Goal: Task Accomplishment & Management: Manage account settings

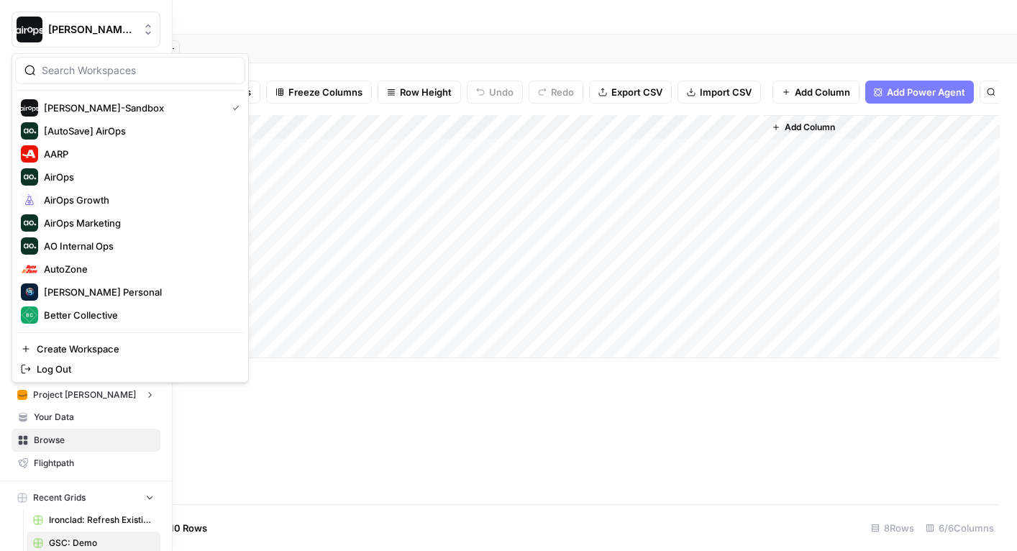
click at [30, 28] on img "Workspace: Dille-Sandbox" at bounding box center [30, 30] width 26 height 26
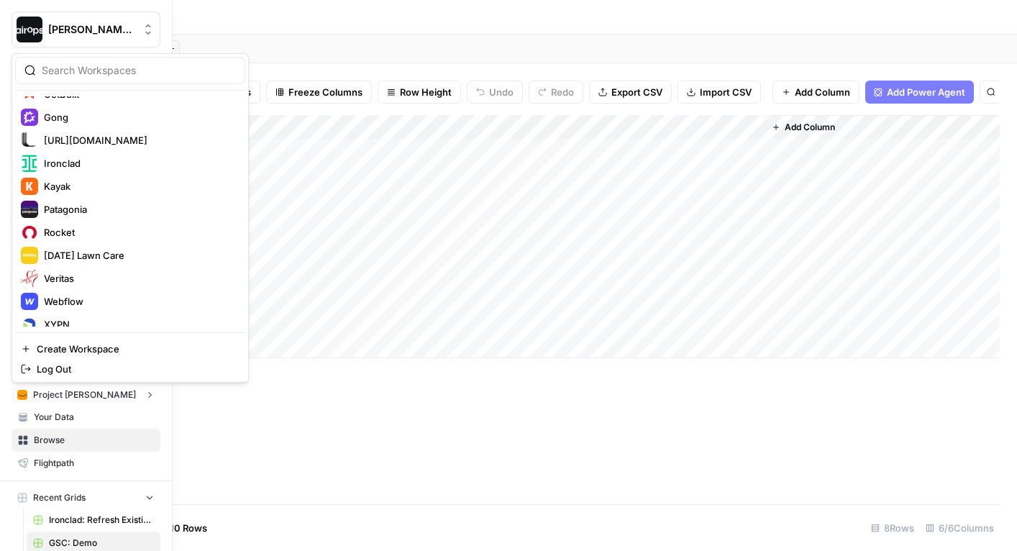
scroll to position [368, 0]
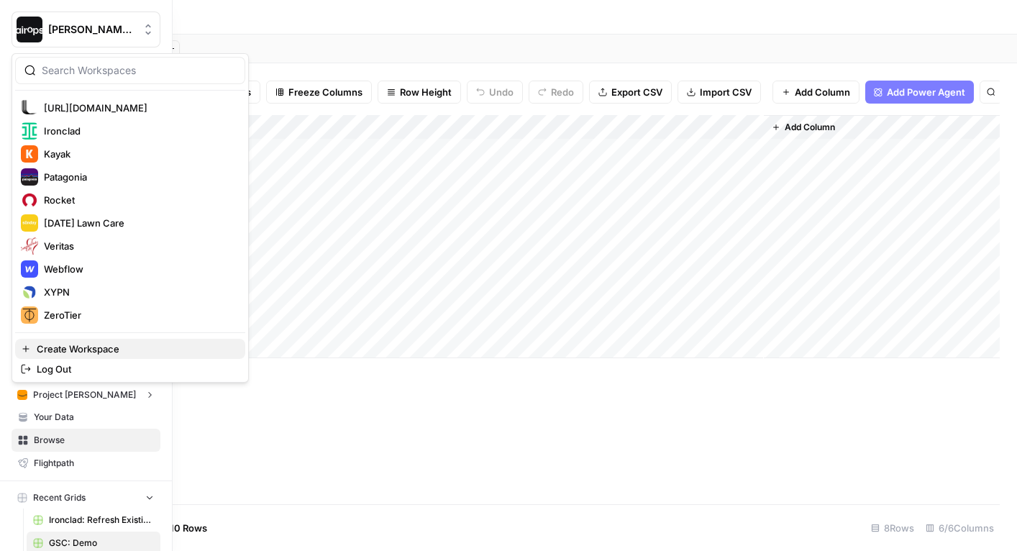
click at [66, 349] on span "Create Workspace" at bounding box center [135, 349] width 197 height 14
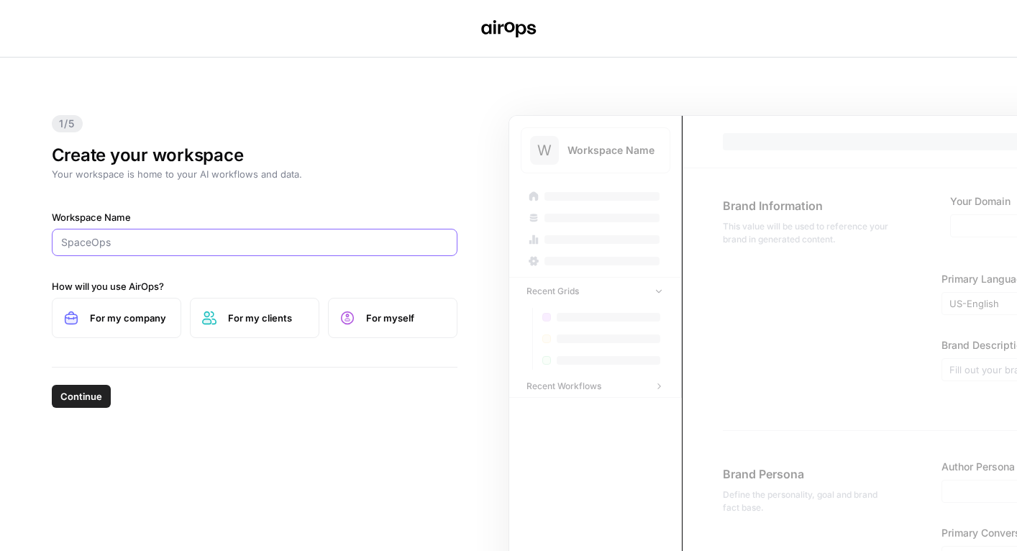
click at [168, 239] on input "Workspace Name" at bounding box center [254, 242] width 387 height 14
type input "w"
click at [475, 231] on div "1/5 Create your workspace Your workspace is home to your AI workflows and data.…" at bounding box center [508, 304] width 1017 height 493
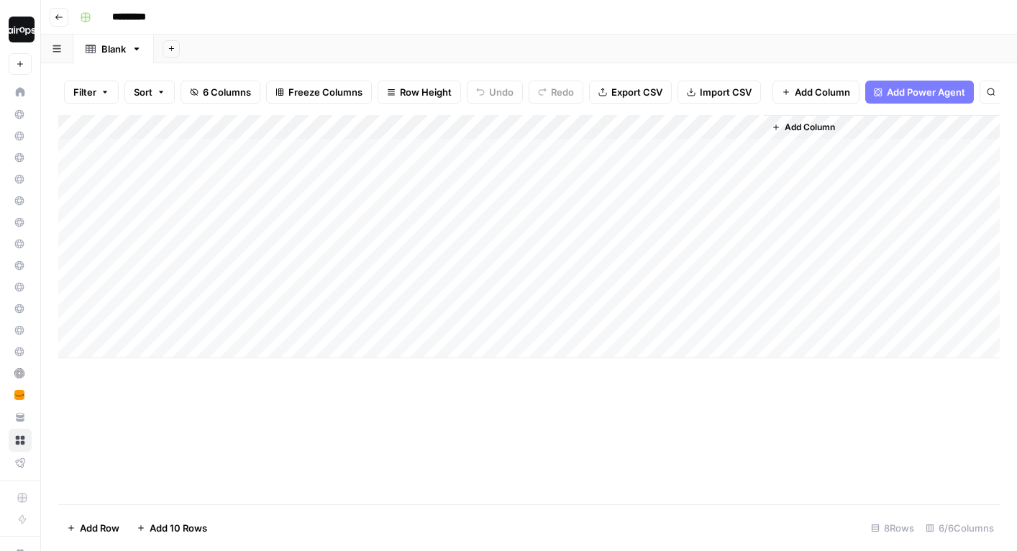
click at [439, 28] on div "*********" at bounding box center [538, 17] width 928 height 23
click at [311, 33] on header "Go back *********" at bounding box center [529, 17] width 976 height 35
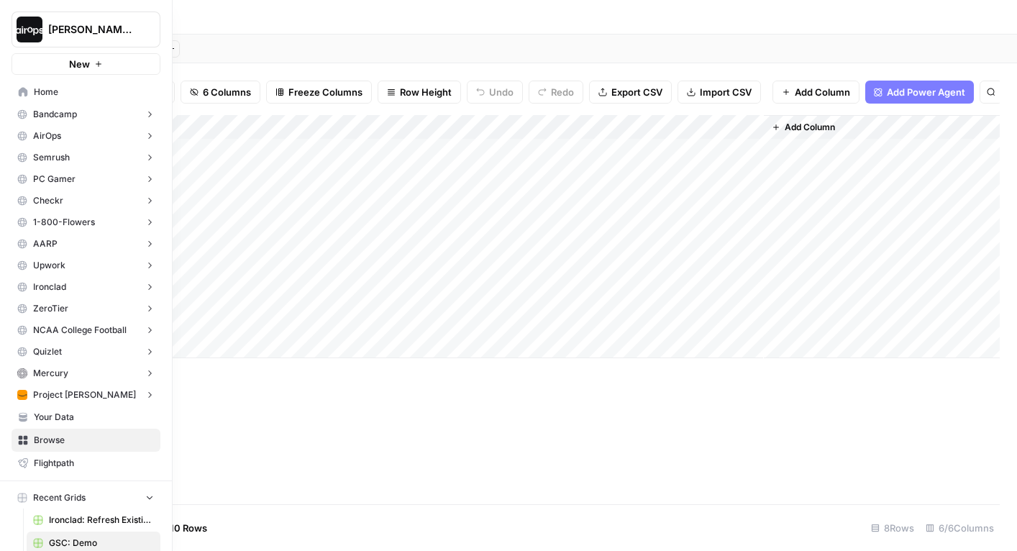
click at [58, 414] on span "Your Data" at bounding box center [94, 417] width 120 height 13
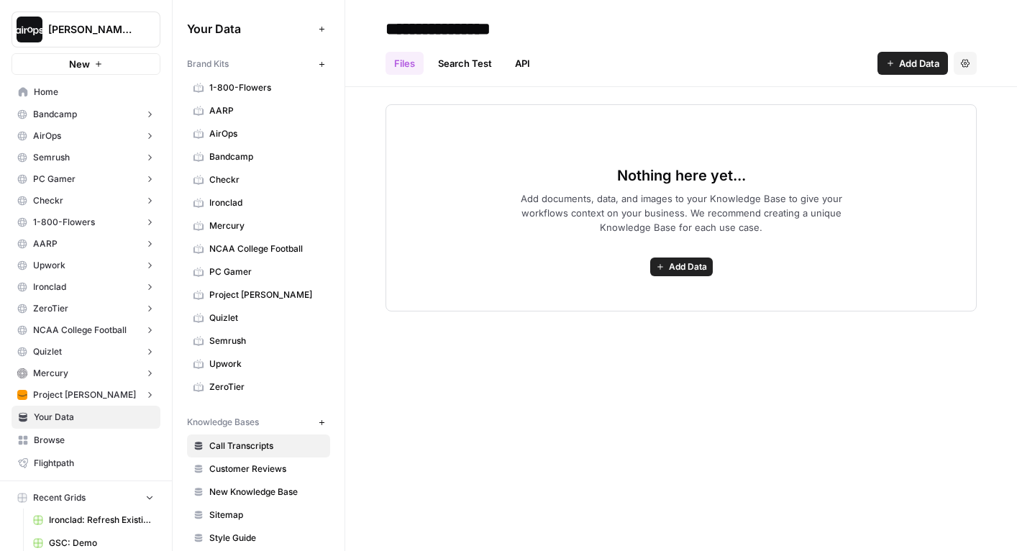
click at [71, 111] on span "Bandcamp" at bounding box center [55, 114] width 44 height 13
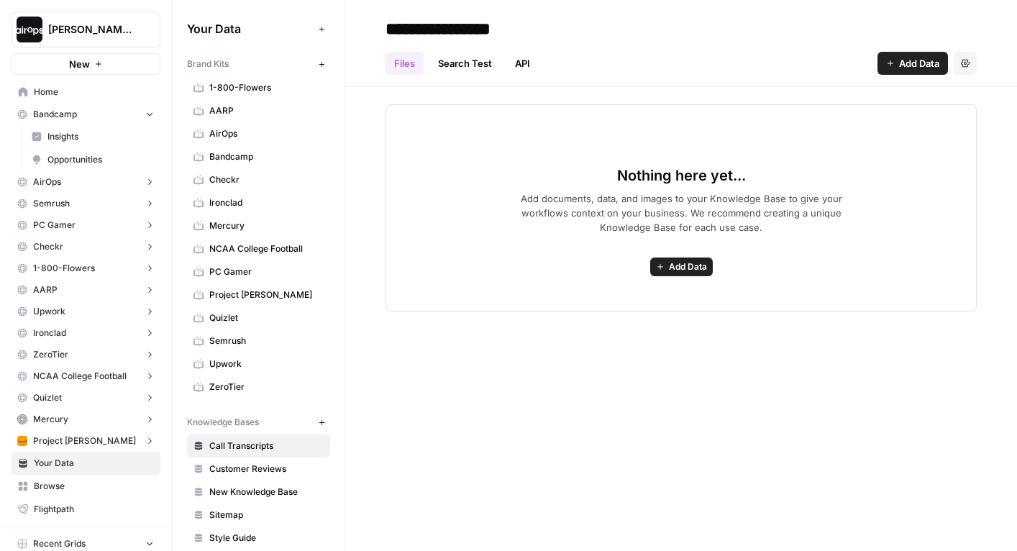
click at [71, 111] on span "Bandcamp" at bounding box center [55, 114] width 44 height 13
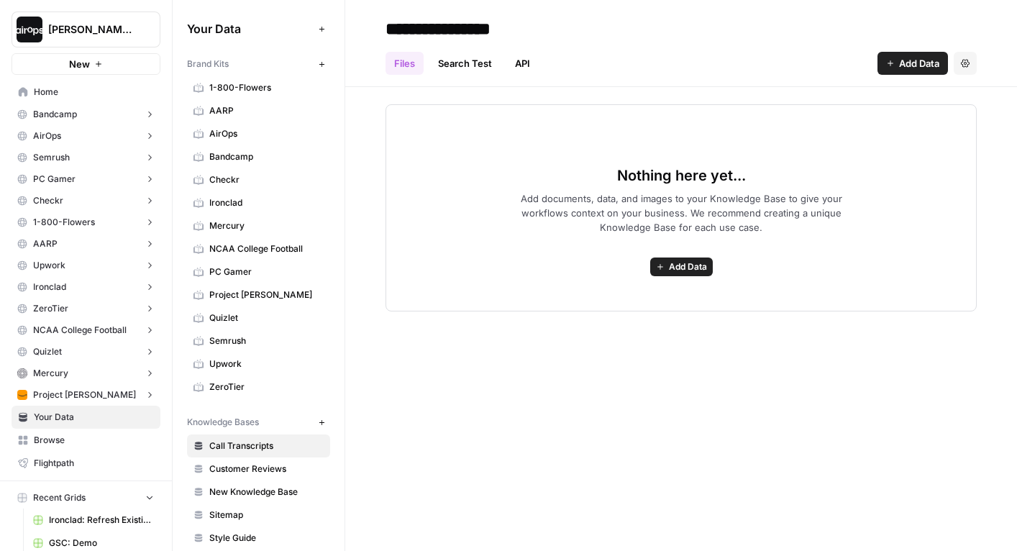
click at [132, 111] on button "Bandcamp" at bounding box center [86, 115] width 149 height 22
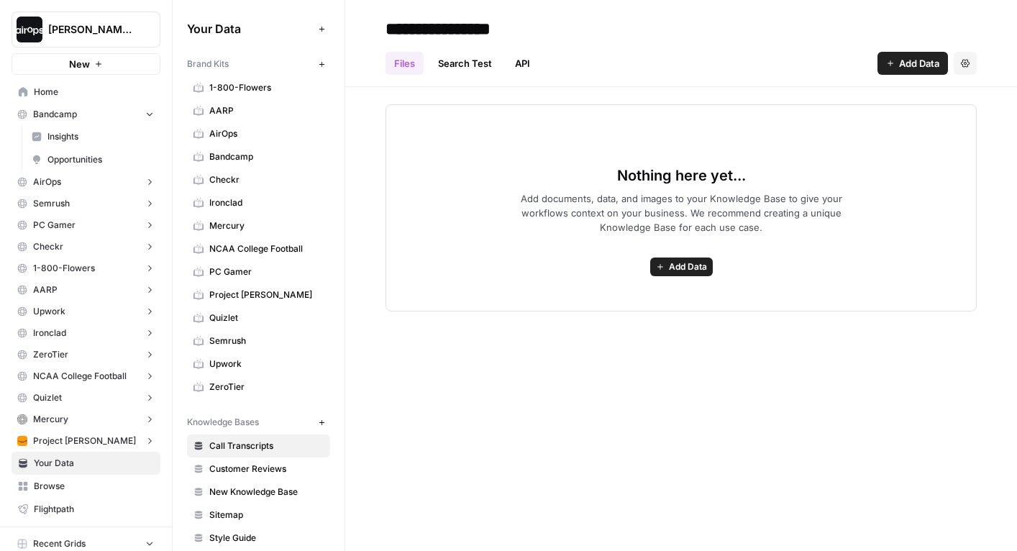
click at [152, 113] on icon "button" at bounding box center [150, 114] width 10 height 10
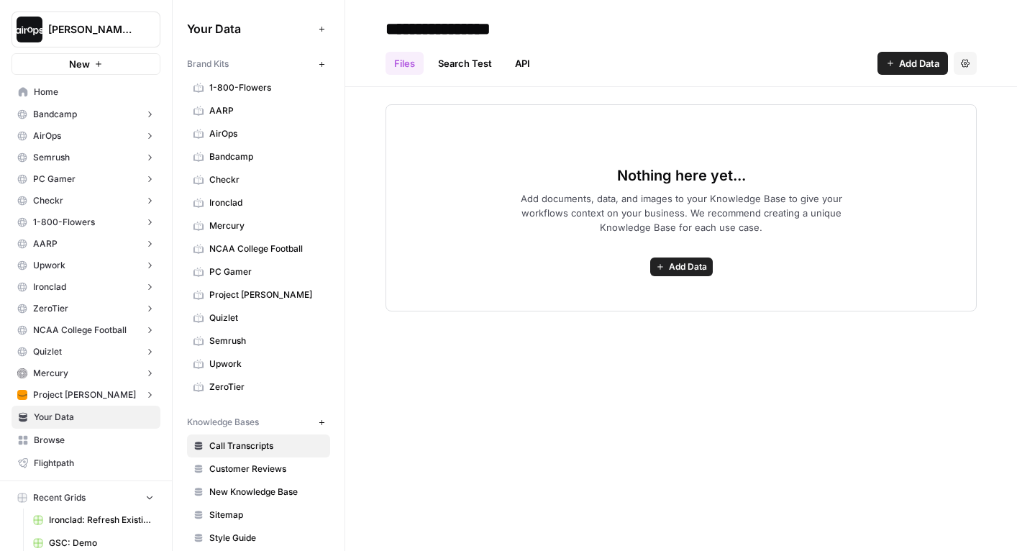
click at [110, 165] on button "Semrush" at bounding box center [86, 158] width 149 height 22
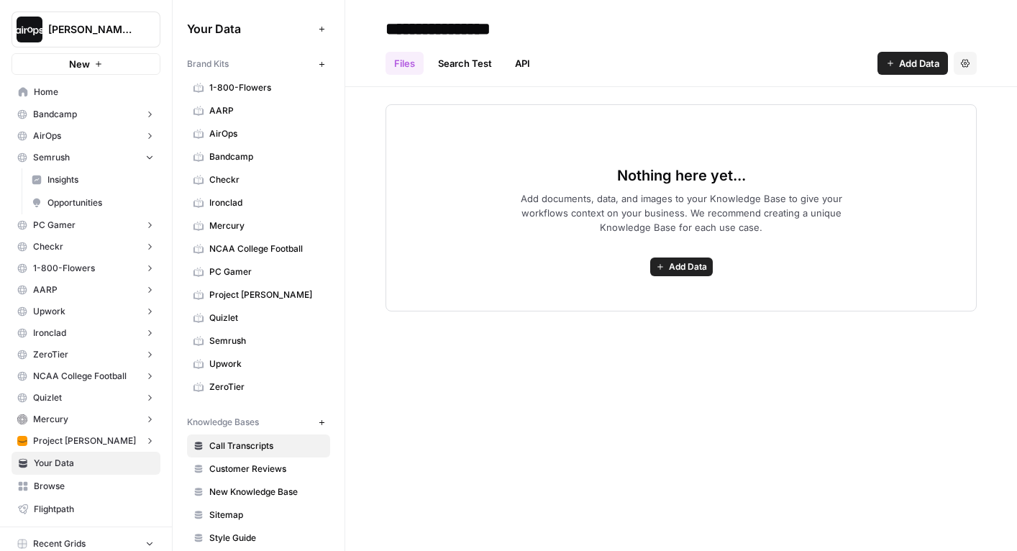
click at [67, 162] on span "Semrush" at bounding box center [51, 157] width 37 height 13
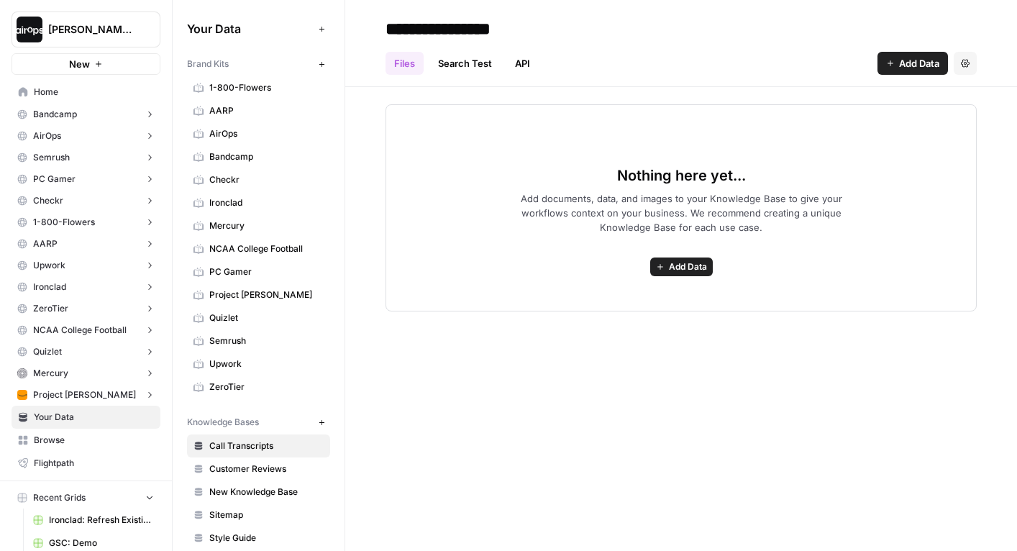
click at [283, 342] on span "Semrush" at bounding box center [266, 340] width 114 height 13
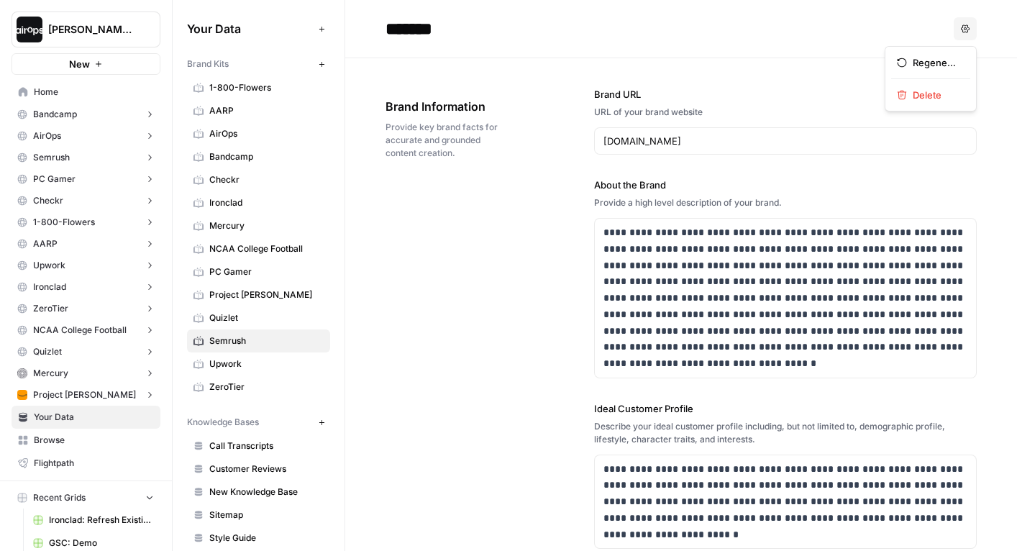
click at [966, 32] on icon "button" at bounding box center [965, 28] width 9 height 8
click at [925, 93] on span "Delete" at bounding box center [935, 95] width 46 height 14
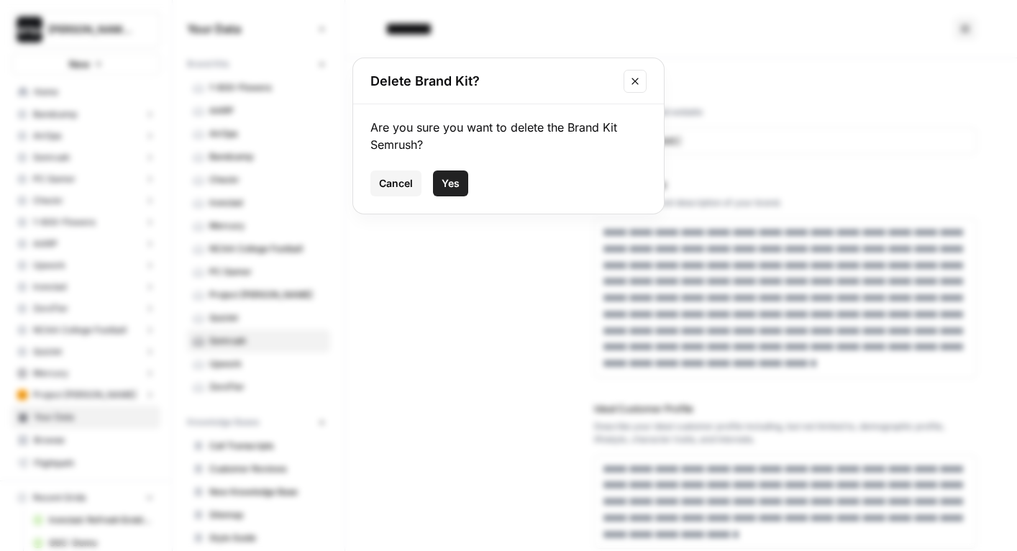
click at [449, 189] on span "Yes" at bounding box center [450, 183] width 18 height 14
